Goal: Information Seeking & Learning: Find specific fact

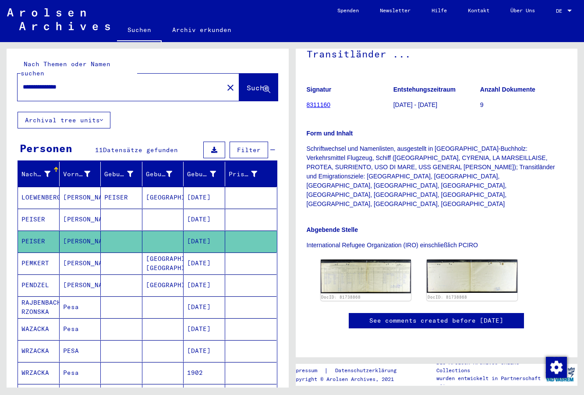
click at [79, 83] on div "**********" at bounding box center [118, 87] width 201 height 20
click at [49, 82] on input "**********" at bounding box center [120, 86] width 195 height 9
type input "**********"
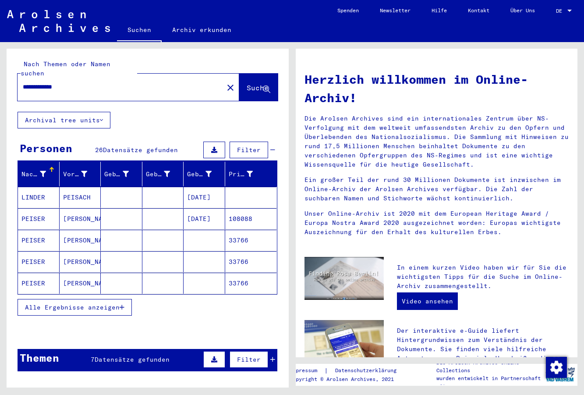
click at [79, 230] on mat-cell "[PERSON_NAME]" at bounding box center [81, 240] width 42 height 21
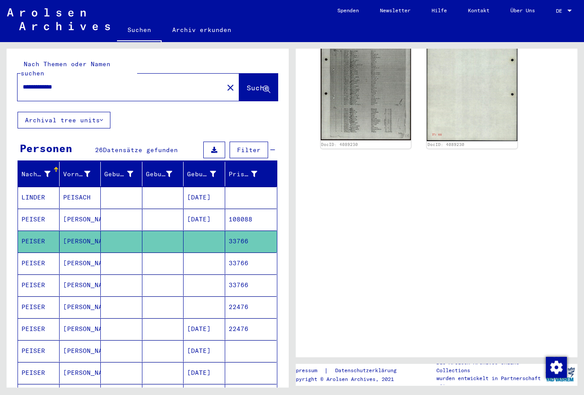
click at [74, 258] on mat-cell "[PERSON_NAME]" at bounding box center [81, 262] width 42 height 21
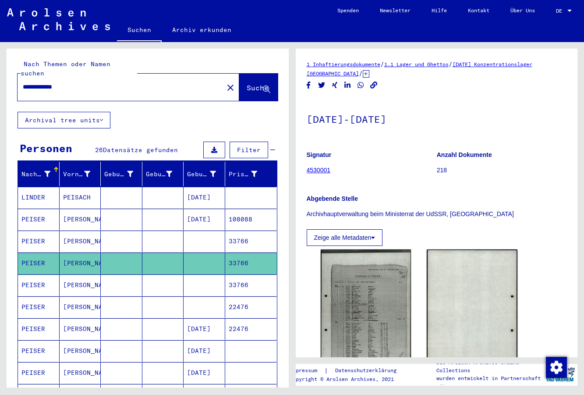
click at [75, 276] on mat-cell "[PERSON_NAME]" at bounding box center [81, 284] width 42 height 21
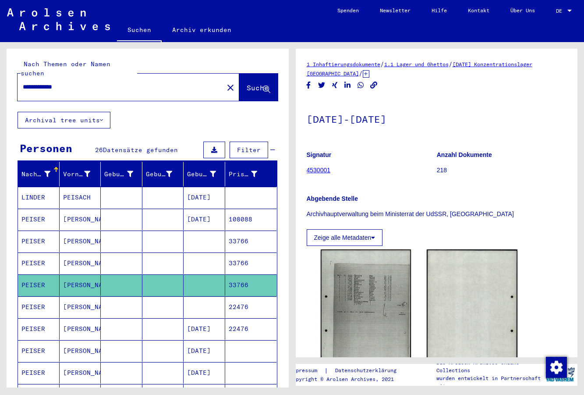
click at [79, 297] on mat-cell "[PERSON_NAME]" at bounding box center [81, 306] width 42 height 21
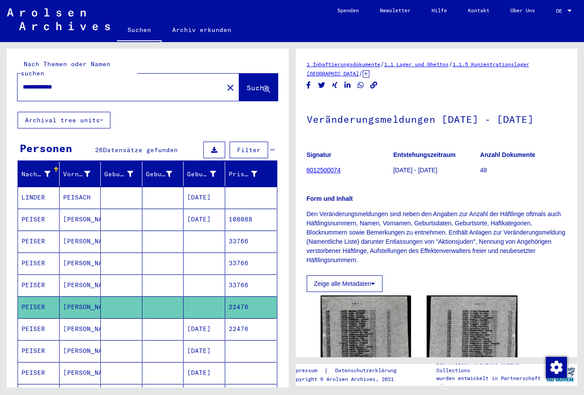
click at [72, 318] on mat-cell "[PERSON_NAME]" at bounding box center [81, 328] width 42 height 21
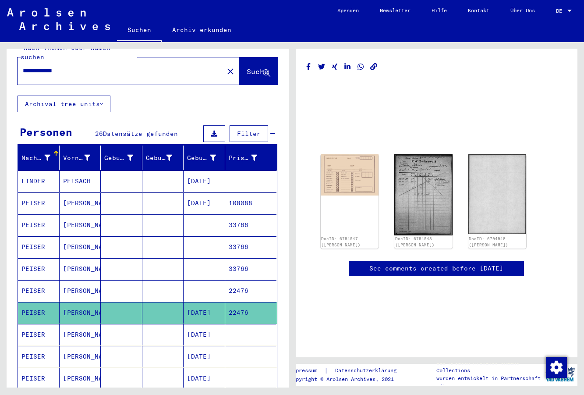
scroll to position [24, 0]
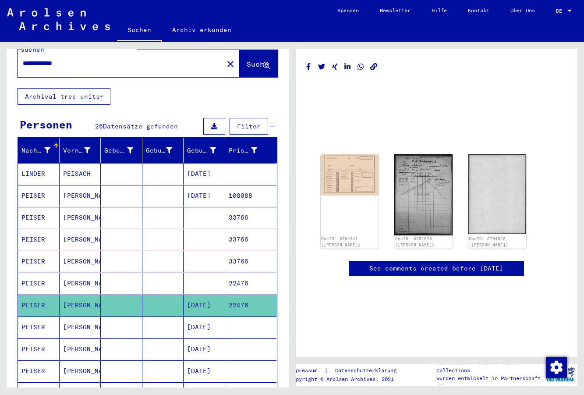
click at [86, 316] on mat-cell "[PERSON_NAME]" at bounding box center [81, 326] width 42 height 21
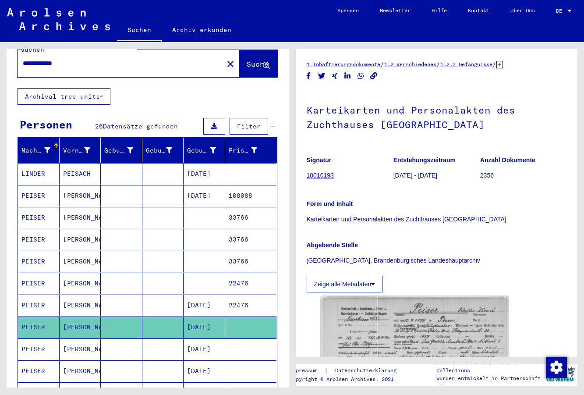
click at [81, 338] on mat-cell "[PERSON_NAME]" at bounding box center [81, 348] width 42 height 21
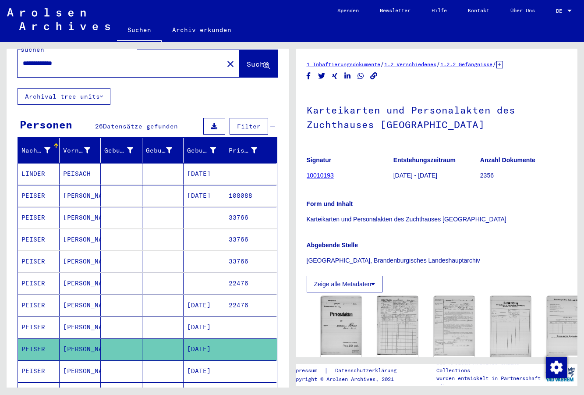
drag, startPoint x: 337, startPoint y: 176, endPoint x: 307, endPoint y: 178, distance: 29.9
click at [307, 178] on figure "Signatur 10010193" at bounding box center [350, 168] width 86 height 39
copy link "10010193"
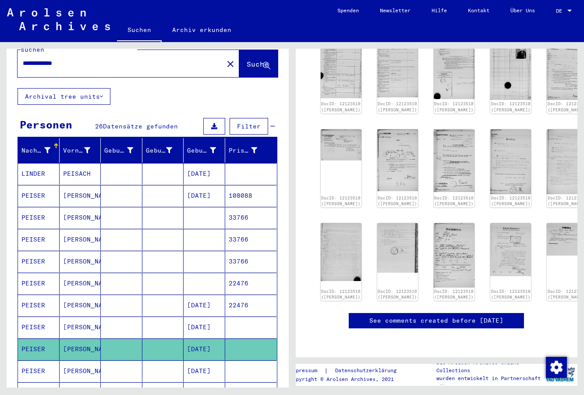
scroll to position [205, 0]
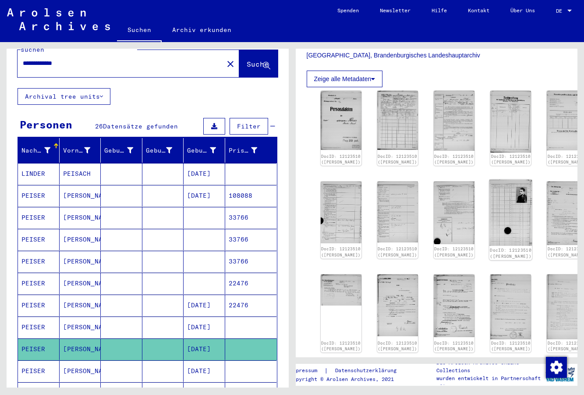
click at [489, 194] on img at bounding box center [510, 213] width 43 height 66
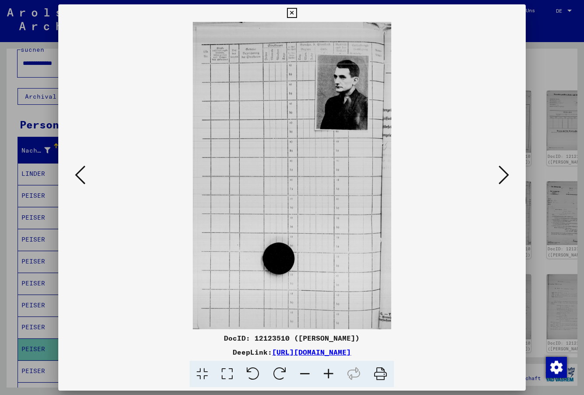
click at [297, 14] on icon at bounding box center [292, 13] width 10 height 11
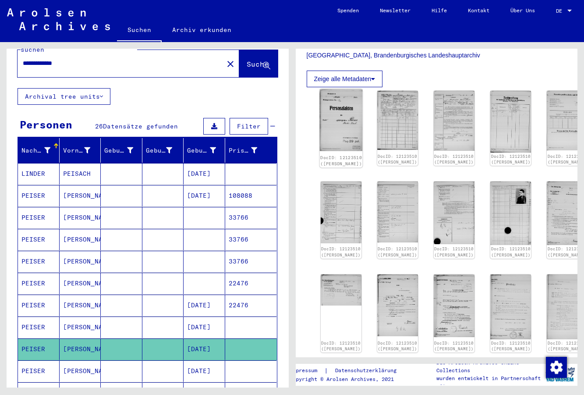
click at [336, 113] on img at bounding box center [340, 120] width 43 height 62
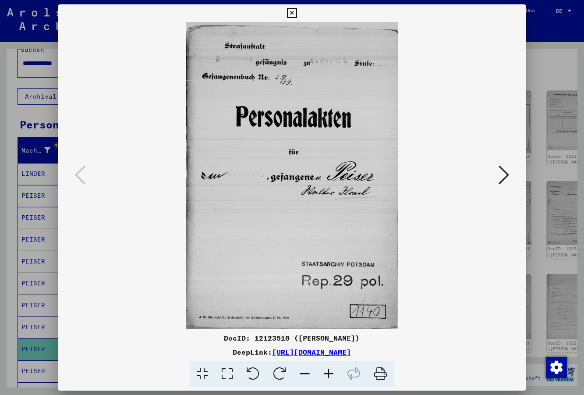
click at [27, 339] on div at bounding box center [292, 197] width 584 height 395
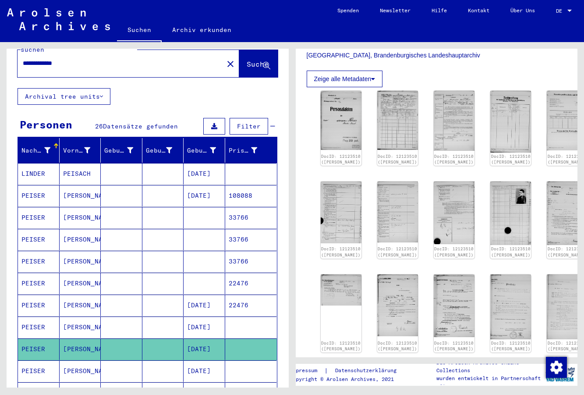
click at [78, 189] on mat-cell "[PERSON_NAME]" at bounding box center [81, 195] width 42 height 21
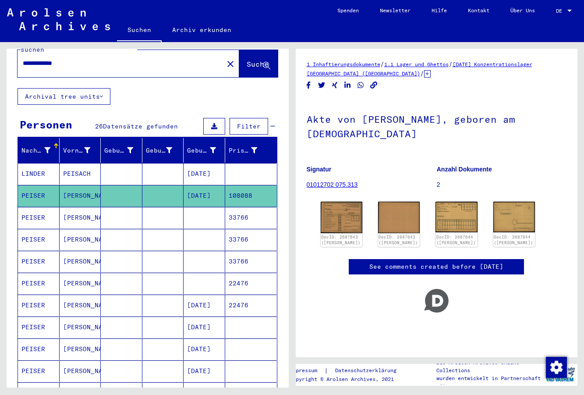
click at [70, 207] on mat-cell "[PERSON_NAME]" at bounding box center [81, 217] width 42 height 21
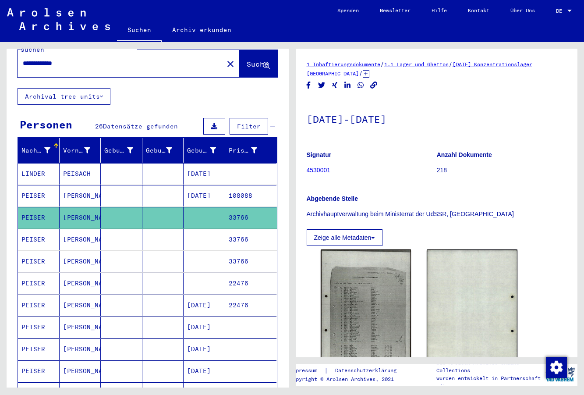
click at [57, 346] on mat-cell "PEISER" at bounding box center [39, 348] width 42 height 21
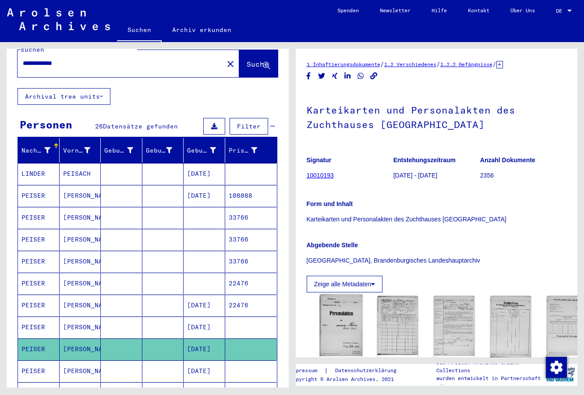
click at [335, 326] on img at bounding box center [340, 325] width 43 height 62
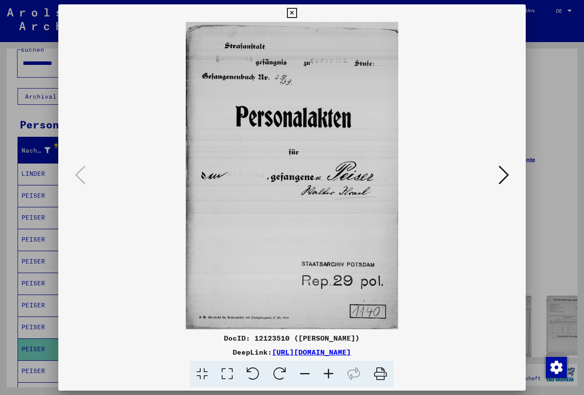
click at [263, 336] on div "DocID: 12123510 ([PERSON_NAME])" at bounding box center [291, 337] width 467 height 11
click at [262, 336] on div "DocID: 12123510 ([PERSON_NAME])" at bounding box center [291, 337] width 467 height 11
click at [263, 338] on div "DocID: 12123510 ([PERSON_NAME])" at bounding box center [291, 337] width 467 height 11
copy div "12123510"
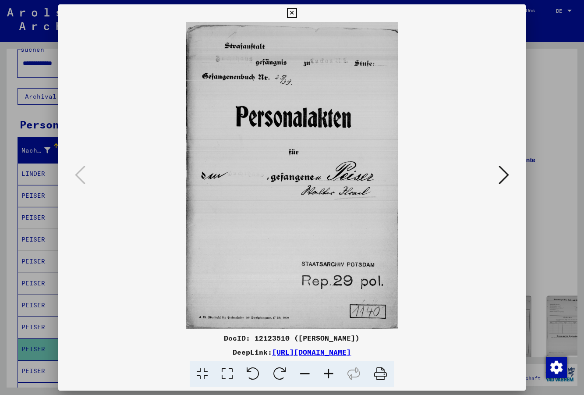
click at [297, 15] on icon at bounding box center [292, 13] width 10 height 11
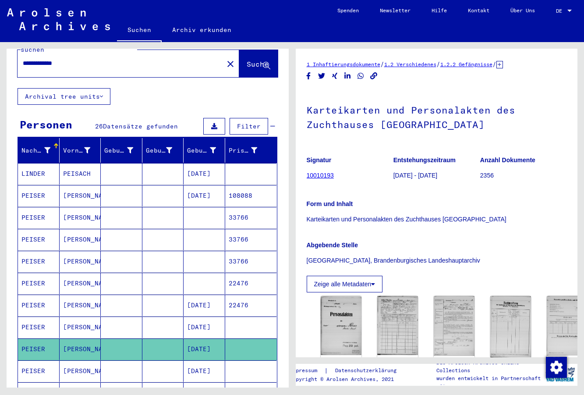
click at [358, 218] on p "Karteikarten und Personalakten des Zuchthauses [GEOGRAPHIC_DATA]" at bounding box center [437, 219] width 260 height 9
click at [376, 262] on p "[GEOGRAPHIC_DATA], Brandenburgisches Landeshauptarchiv" at bounding box center [437, 260] width 260 height 9
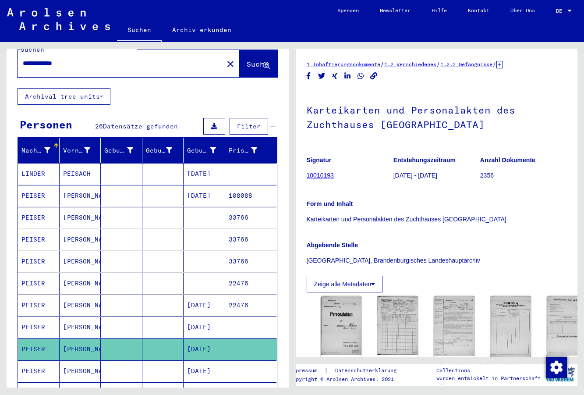
click at [377, 262] on p "[GEOGRAPHIC_DATA], Brandenburgisches Landeshauptarchiv" at bounding box center [437, 260] width 260 height 9
click at [335, 312] on img at bounding box center [340, 325] width 43 height 62
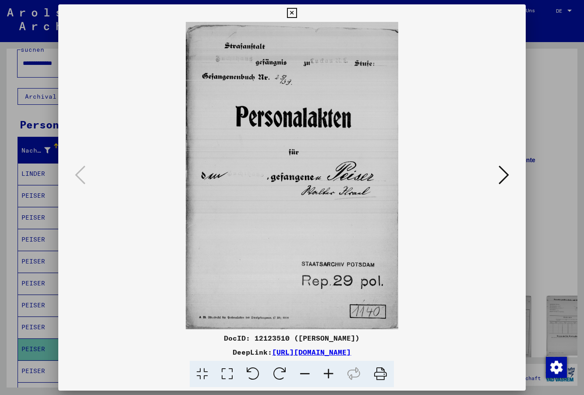
click at [297, 15] on icon at bounding box center [292, 13] width 10 height 11
